Goal: Find specific page/section: Find specific page/section

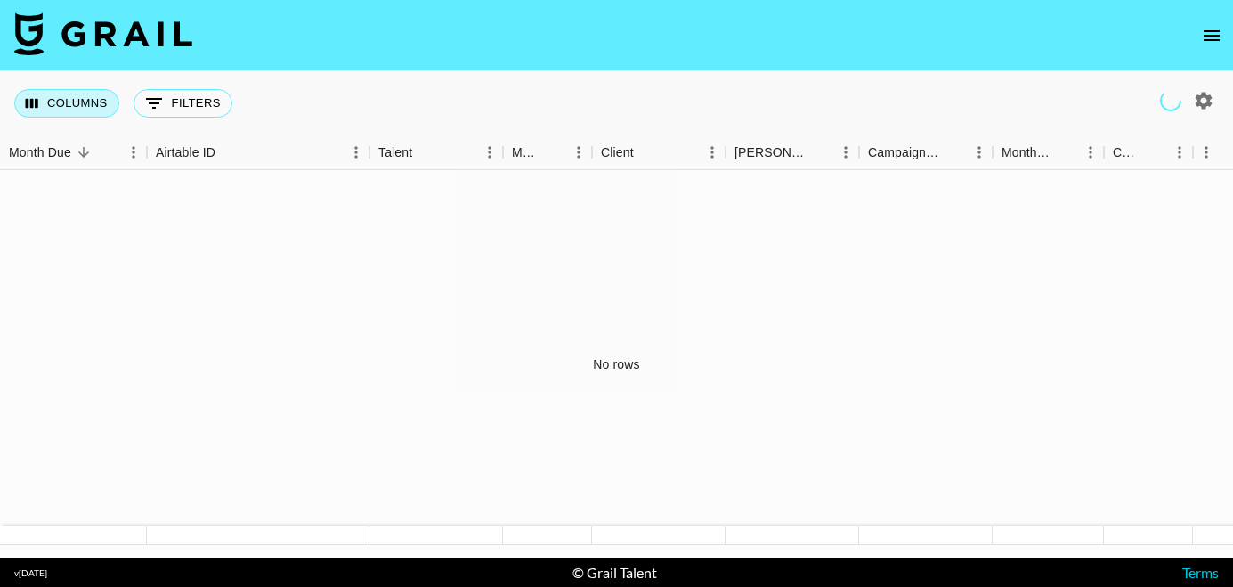
click at [70, 96] on button "Columns" at bounding box center [66, 103] width 105 height 28
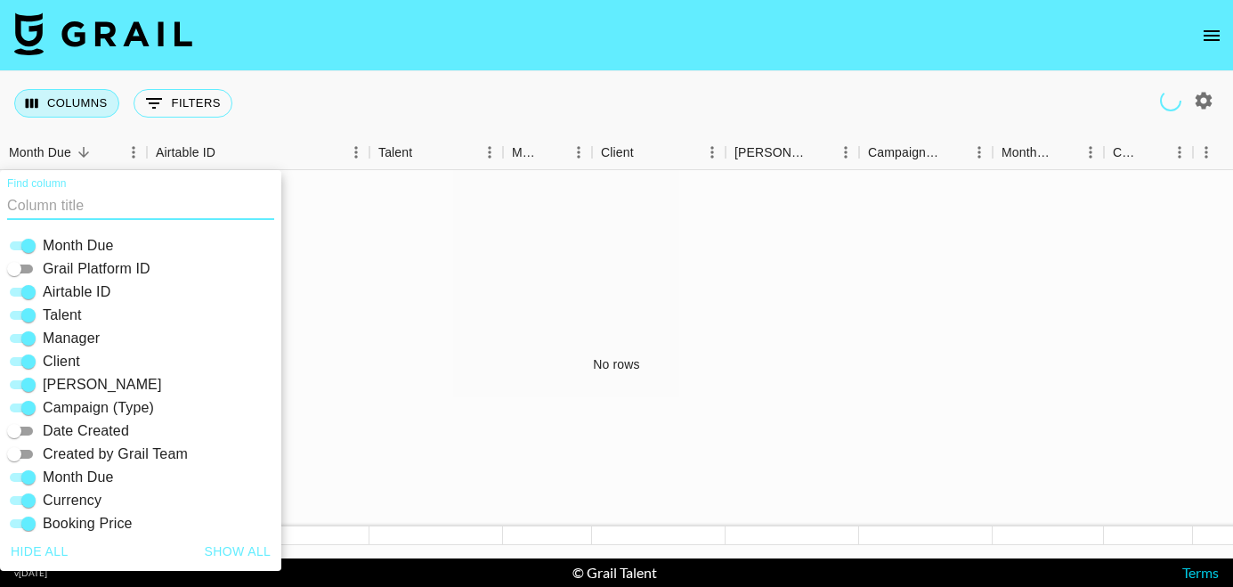
click at [70, 96] on button "Columns" at bounding box center [66, 103] width 105 height 28
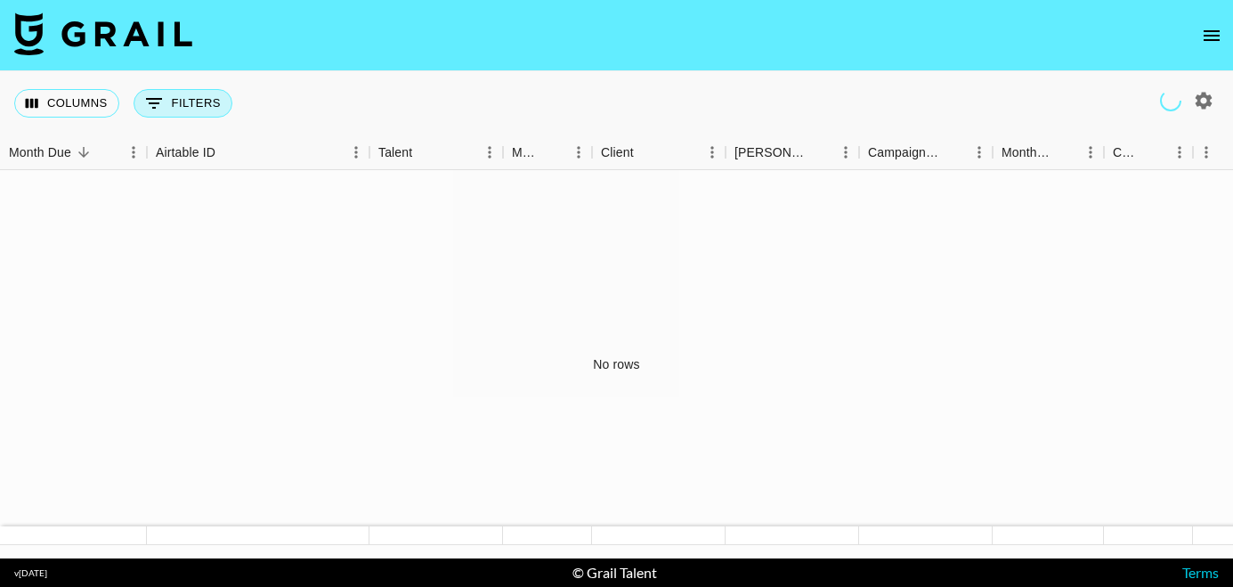
click at [185, 102] on button "0 Filters" at bounding box center [183, 103] width 99 height 28
select select "talentName"
select select "isAnyOf"
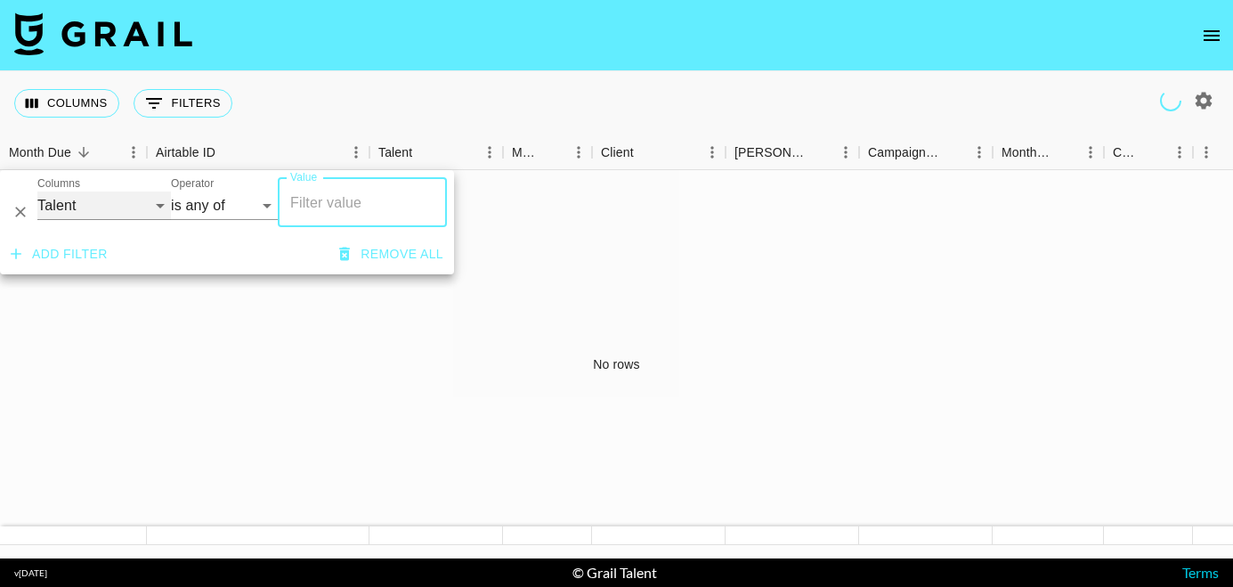
click at [135, 209] on select "Grail Platform ID Airtable ID Talent Manager Client [PERSON_NAME] Campaign (Typ…" at bounding box center [104, 205] width 134 height 28
select select "clientId"
click at [37, 191] on select "Grail Platform ID Airtable ID Talent Manager Client [PERSON_NAME] Campaign (Typ…" at bounding box center [104, 205] width 134 height 28
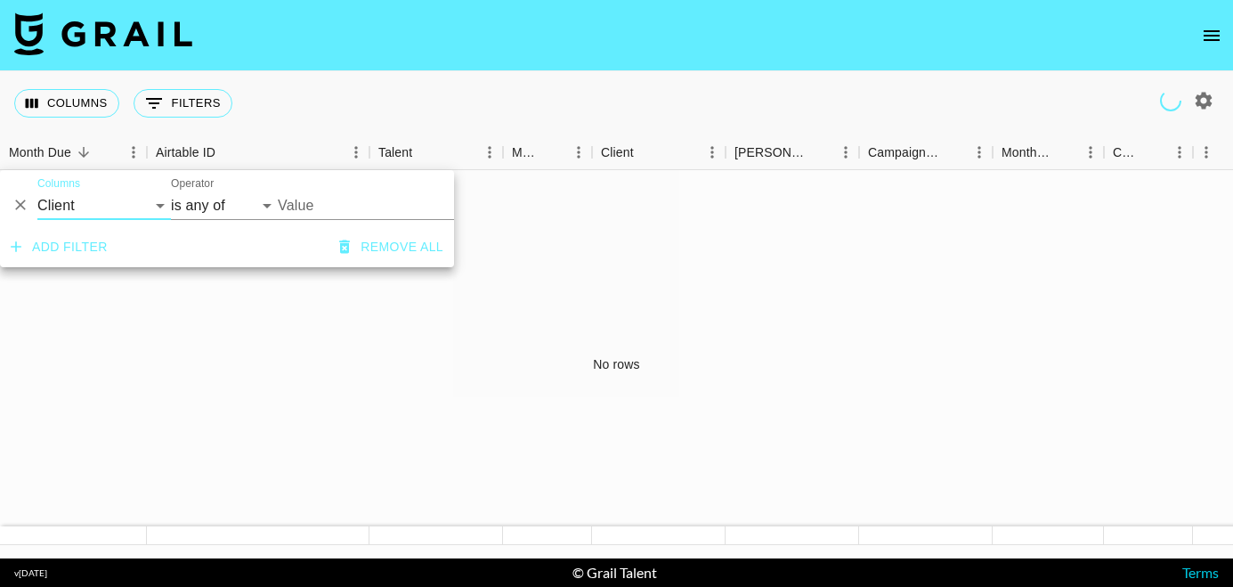
click at [320, 212] on input "Value" at bounding box center [398, 205] width 240 height 28
click at [808, 159] on div "Booker" at bounding box center [820, 152] width 25 height 25
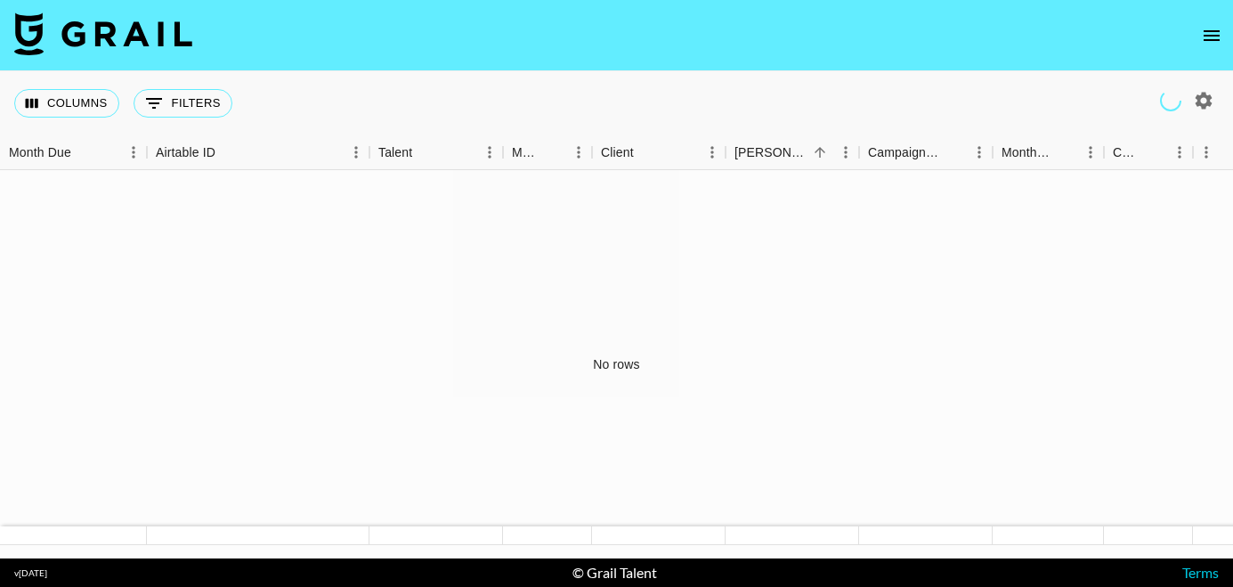
click at [1199, 36] on button "open drawer" at bounding box center [1212, 36] width 36 height 36
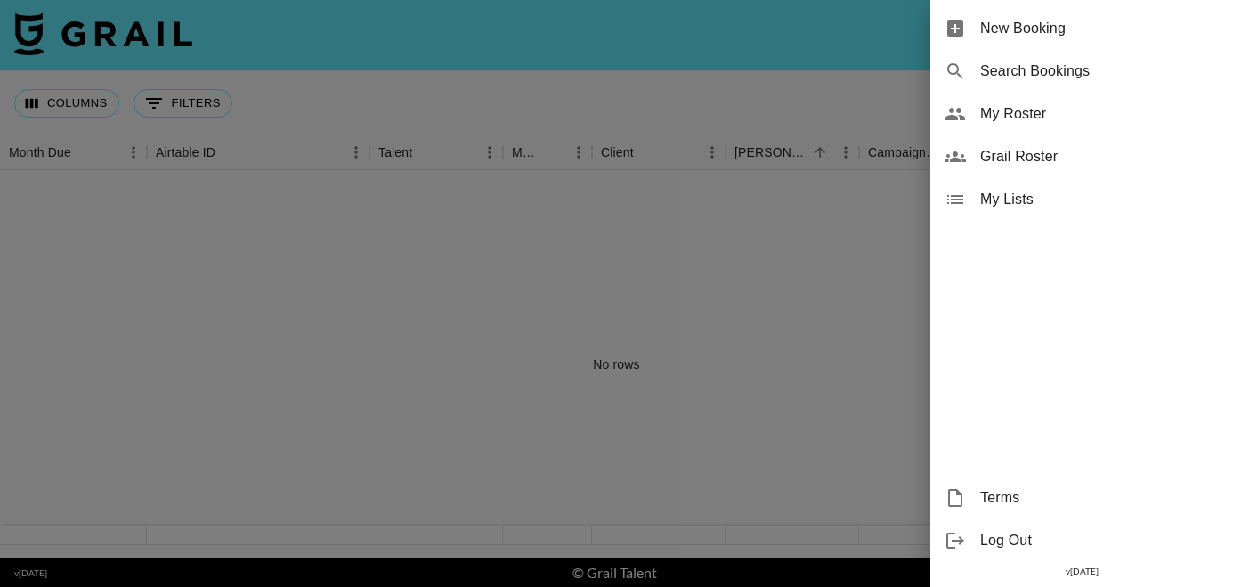
click at [1102, 81] on span "Search Bookings" at bounding box center [1100, 71] width 239 height 21
select select "id"
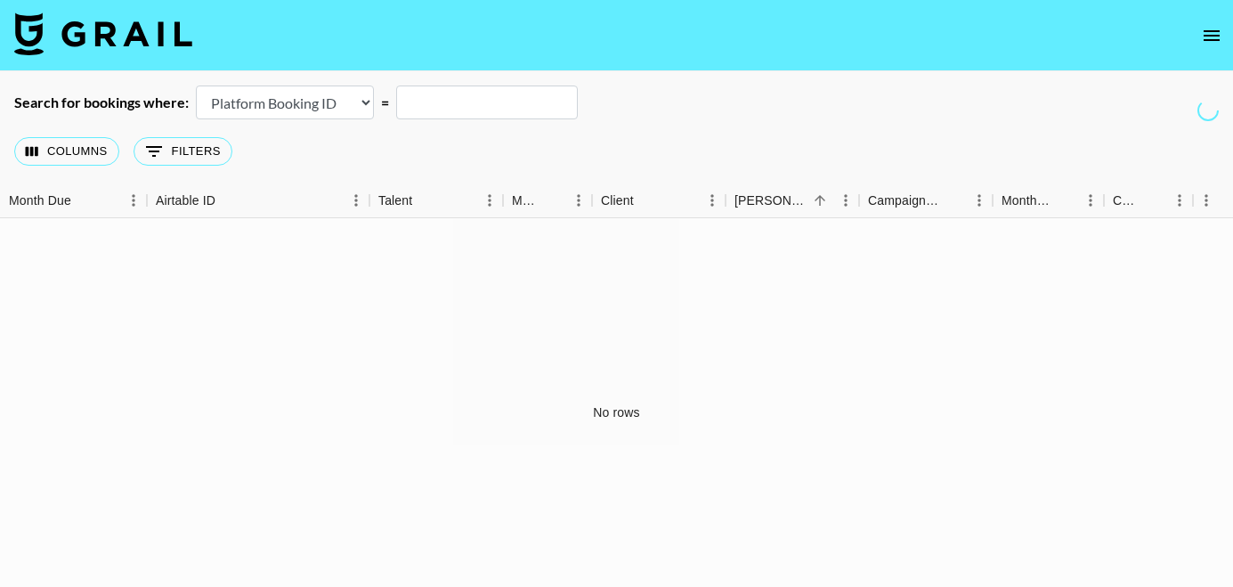
click at [445, 102] on input "text" at bounding box center [487, 102] width 182 height 34
click at [314, 108] on select "Airtable Booking ID Platform Booking ID Platform Campaign ID" at bounding box center [285, 102] width 178 height 34
click at [1209, 37] on icon "open drawer" at bounding box center [1211, 35] width 21 height 21
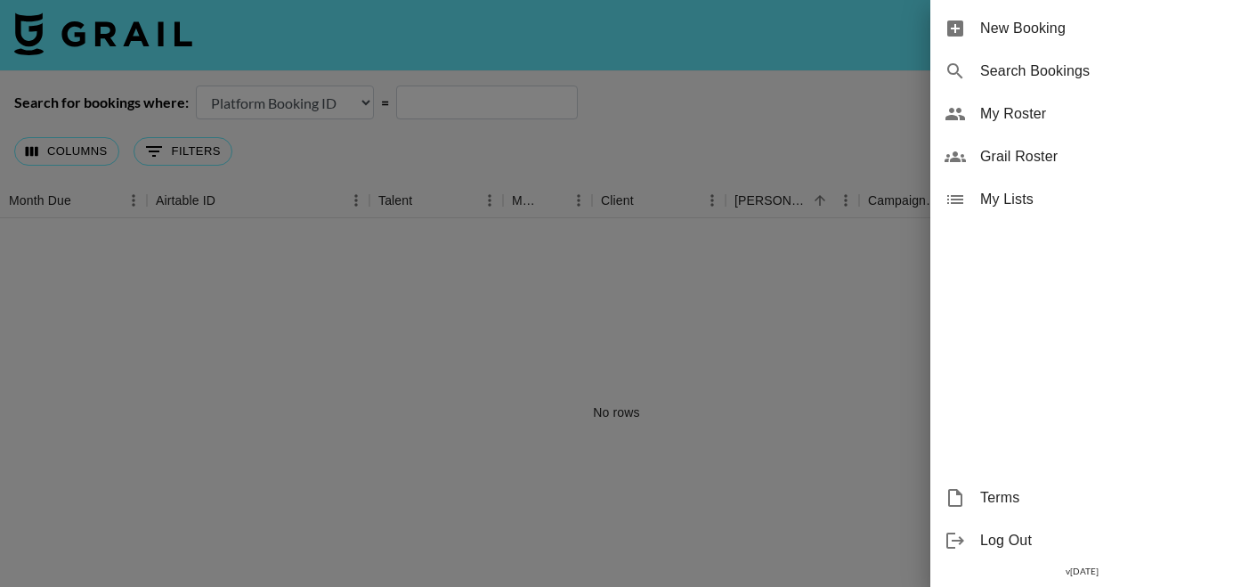
click at [1067, 160] on span "Grail Roster" at bounding box center [1100, 156] width 239 height 21
